Goal: Task Accomplishment & Management: Manage account settings

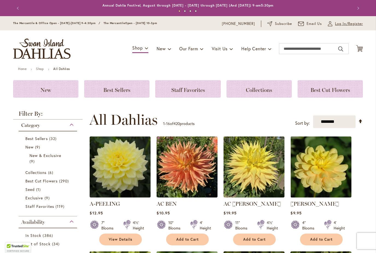
click at [339, 26] on span "Log In/Register" at bounding box center [349, 23] width 28 height 5
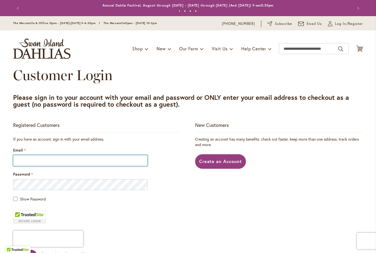
click at [30, 164] on input "Email" at bounding box center [80, 160] width 135 height 11
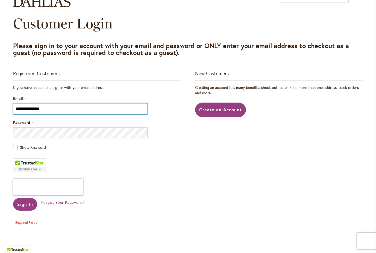
scroll to position [51, 0]
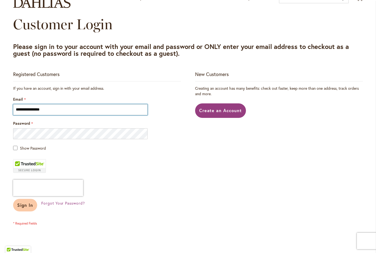
type input "**********"
click at [26, 204] on span "Sign In" at bounding box center [25, 205] width 16 height 6
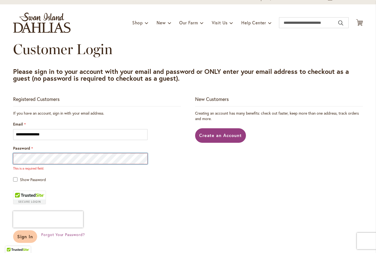
scroll to position [32, 0]
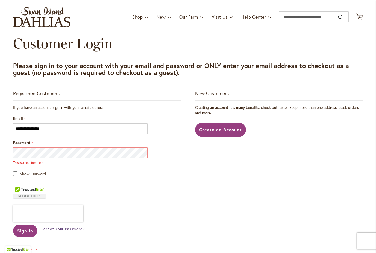
click at [59, 228] on span "Forgot Your Password?" at bounding box center [63, 228] width 44 height 5
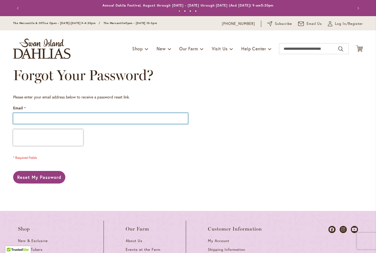
click at [47, 119] on input "Email" at bounding box center [100, 118] width 175 height 11
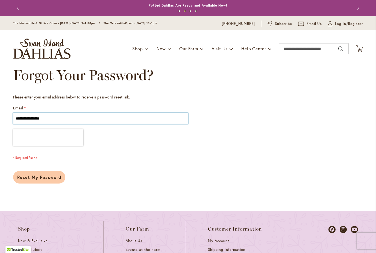
type input "**********"
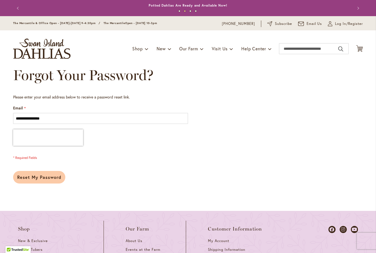
click at [31, 174] on button "Reset My Password" at bounding box center [39, 177] width 52 height 13
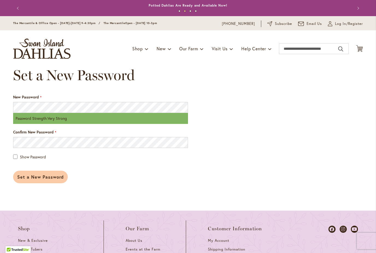
click at [37, 179] on span "Set a New Password" at bounding box center [40, 177] width 46 height 6
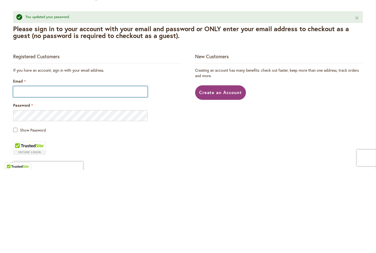
scroll to position [0, 0]
type input "**********"
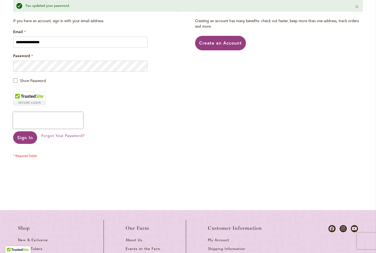
scroll to position [134, 0]
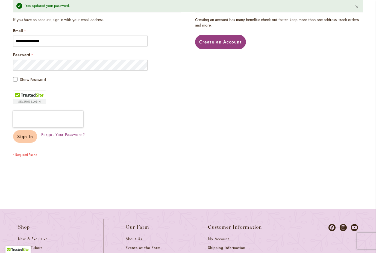
click at [22, 136] on span "Sign In" at bounding box center [25, 136] width 16 height 6
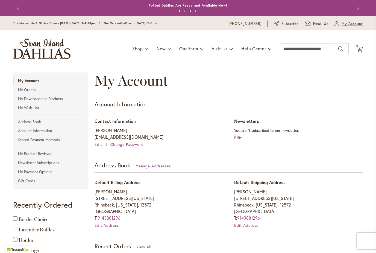
click at [342, 25] on span "My Account" at bounding box center [352, 23] width 21 height 5
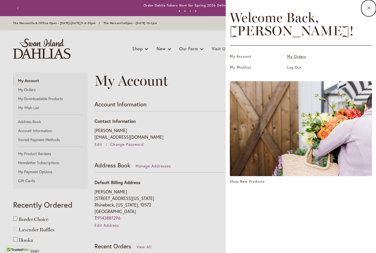
click at [294, 57] on link "My Orders" at bounding box center [314, 56] width 55 height 5
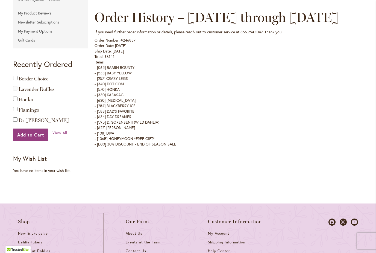
scroll to position [140, 0]
click at [27, 68] on strong "Recently Ordered" at bounding box center [42, 65] width 59 height 10
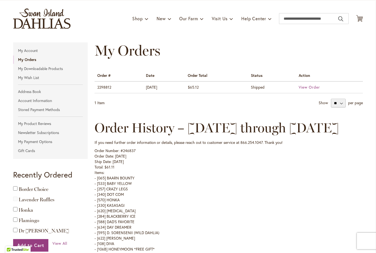
scroll to position [30, 0]
click at [26, 60] on strong "My Orders" at bounding box center [50, 60] width 75 height 8
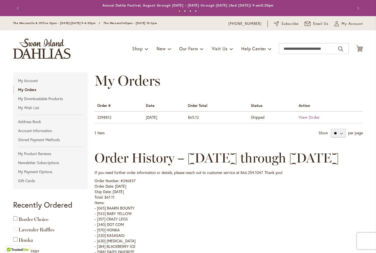
scroll to position [0, 0]
click at [28, 93] on strong "My Orders" at bounding box center [50, 90] width 75 height 8
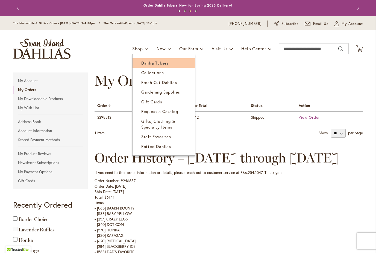
click at [158, 64] on span "Dahlia Tubers" at bounding box center [154, 62] width 27 height 5
